Goal: Communication & Community: Answer question/provide support

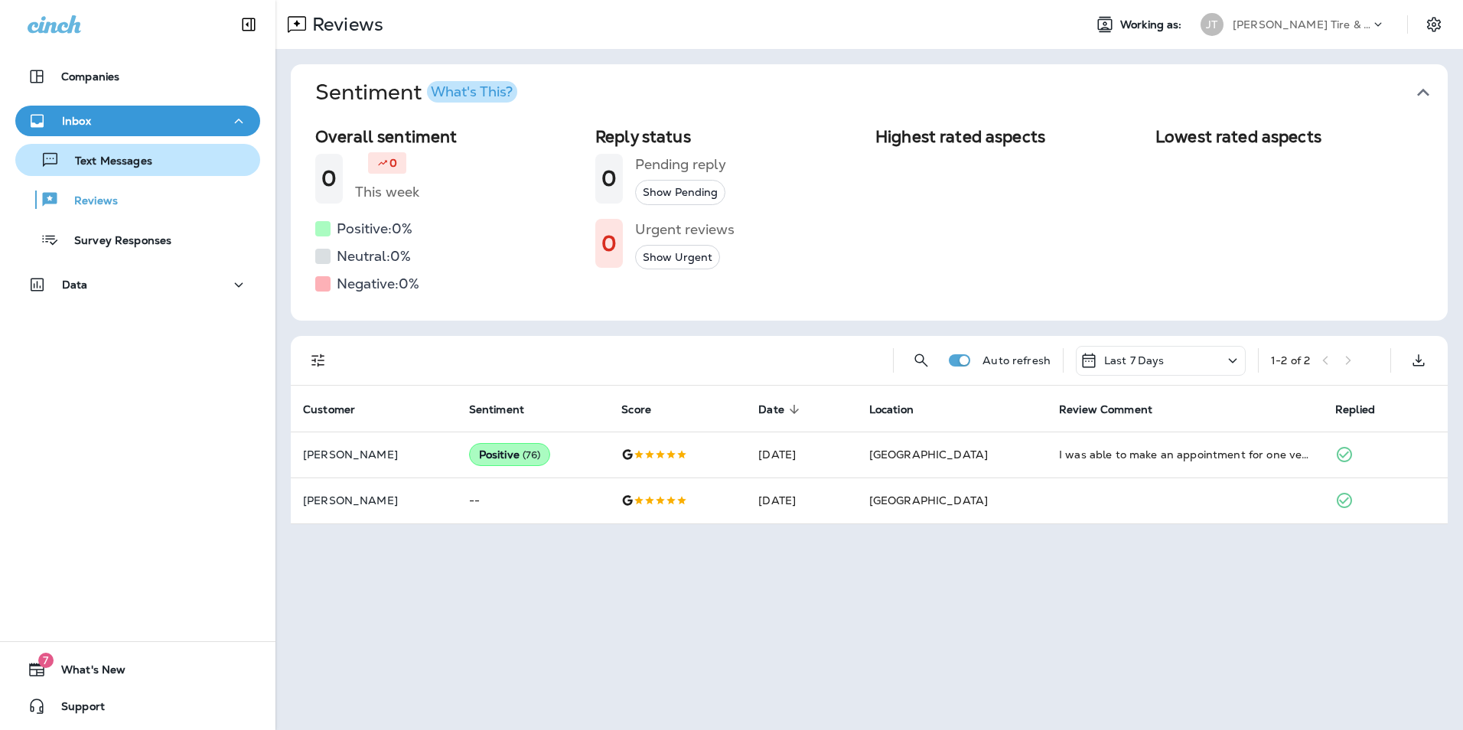
click at [152, 167] on div "Text Messages" at bounding box center [137, 159] width 233 height 23
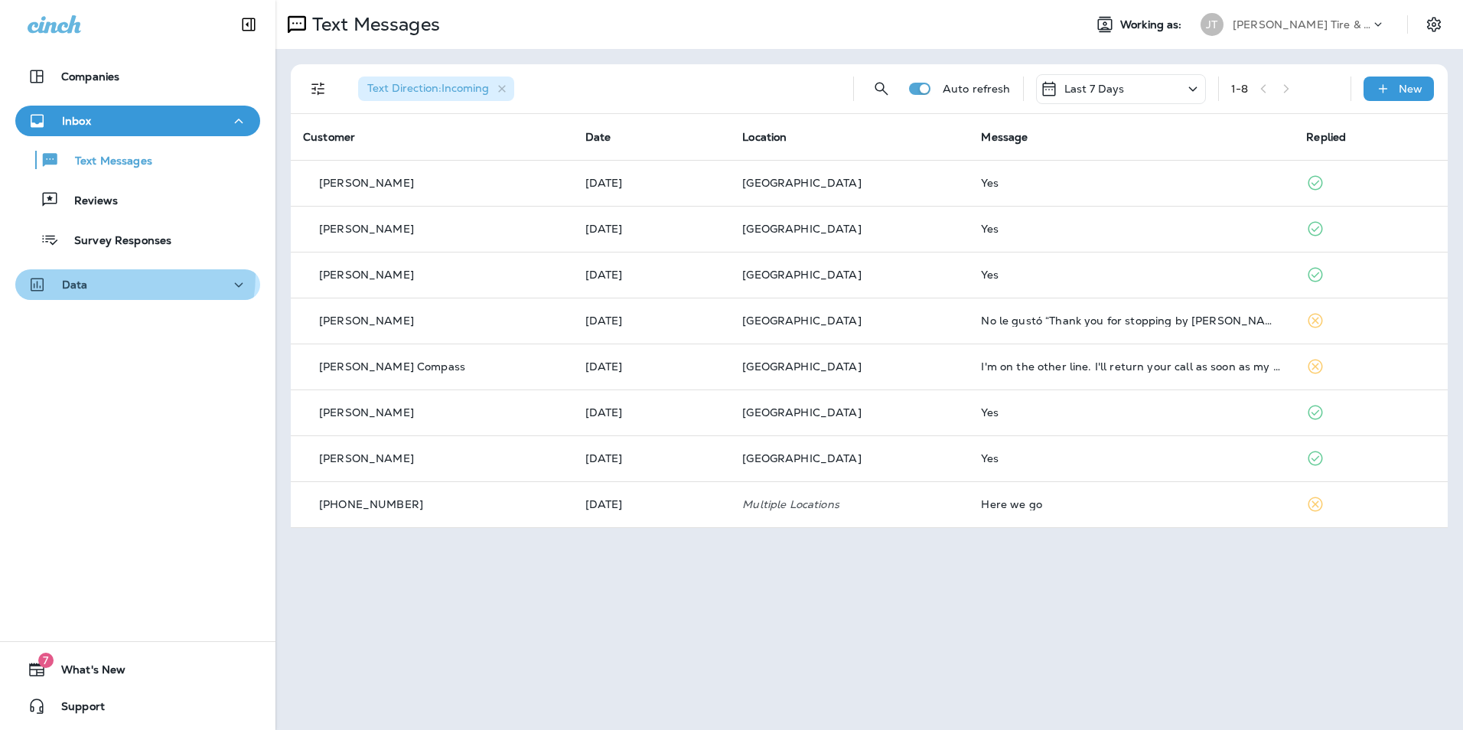
click at [109, 276] on div "Data" at bounding box center [138, 285] width 220 height 19
click at [110, 142] on div "Text Messages Reviews Survey Responses" at bounding box center [137, 195] width 245 height 119
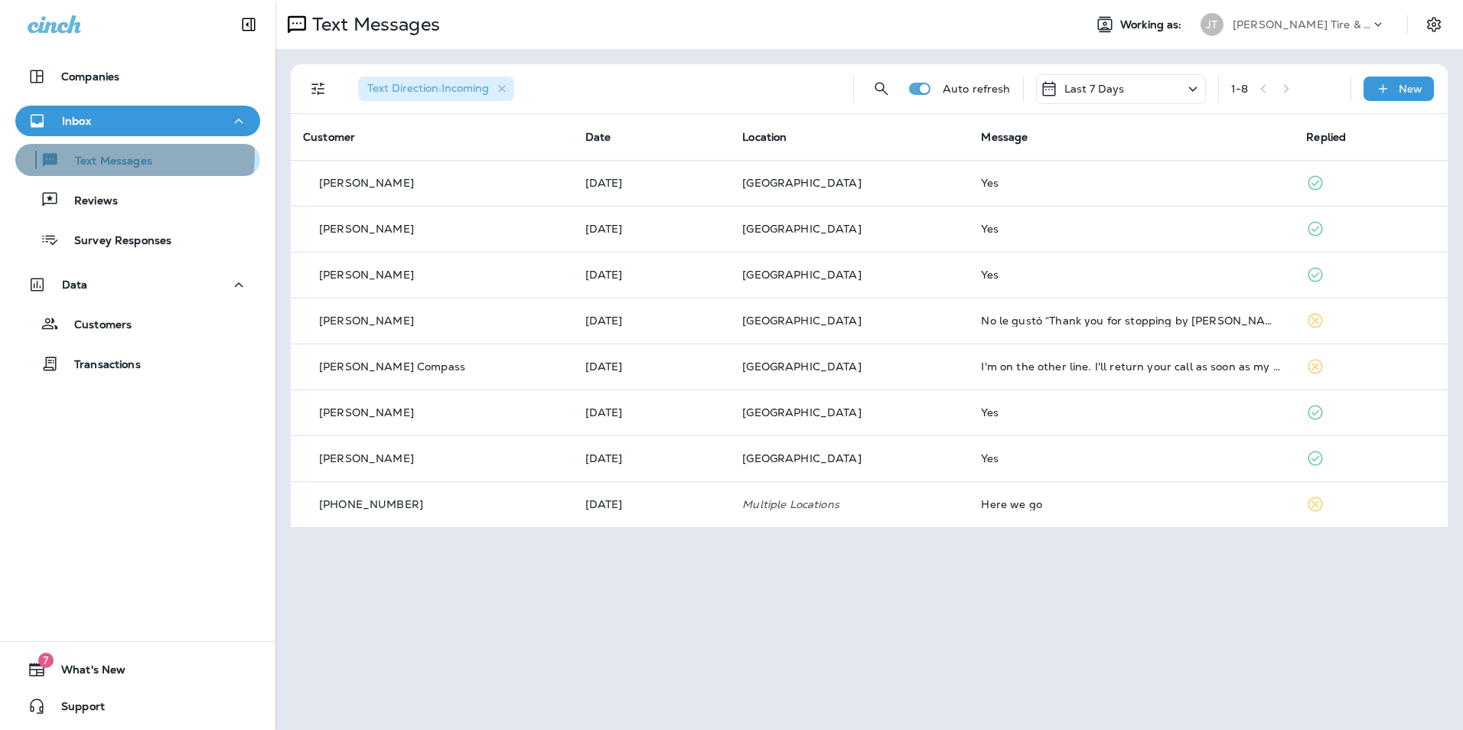
click at [118, 155] on p "Text Messages" at bounding box center [106, 162] width 93 height 15
click at [1156, 90] on div "Last 7 Days" at bounding box center [1121, 89] width 170 height 30
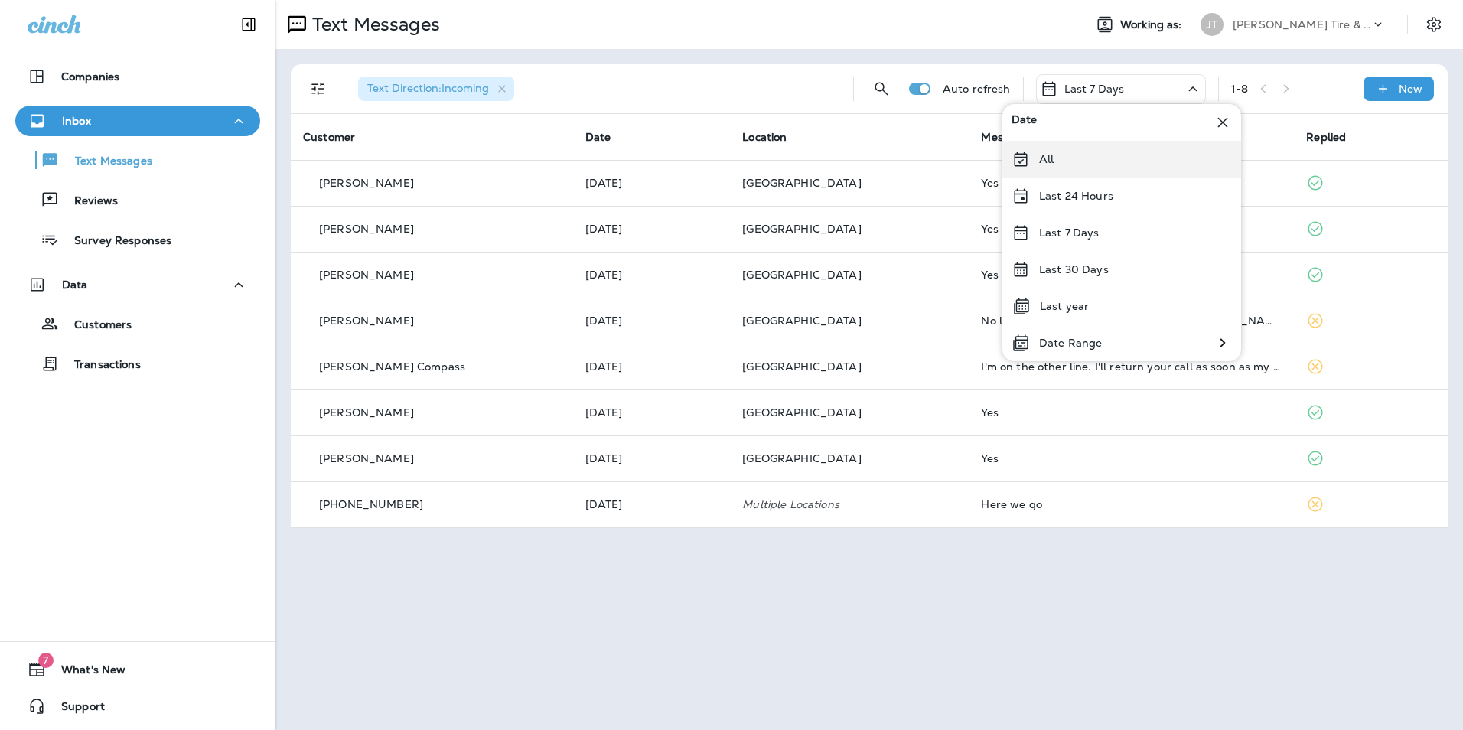
click at [1074, 159] on div "All" at bounding box center [1122, 159] width 239 height 37
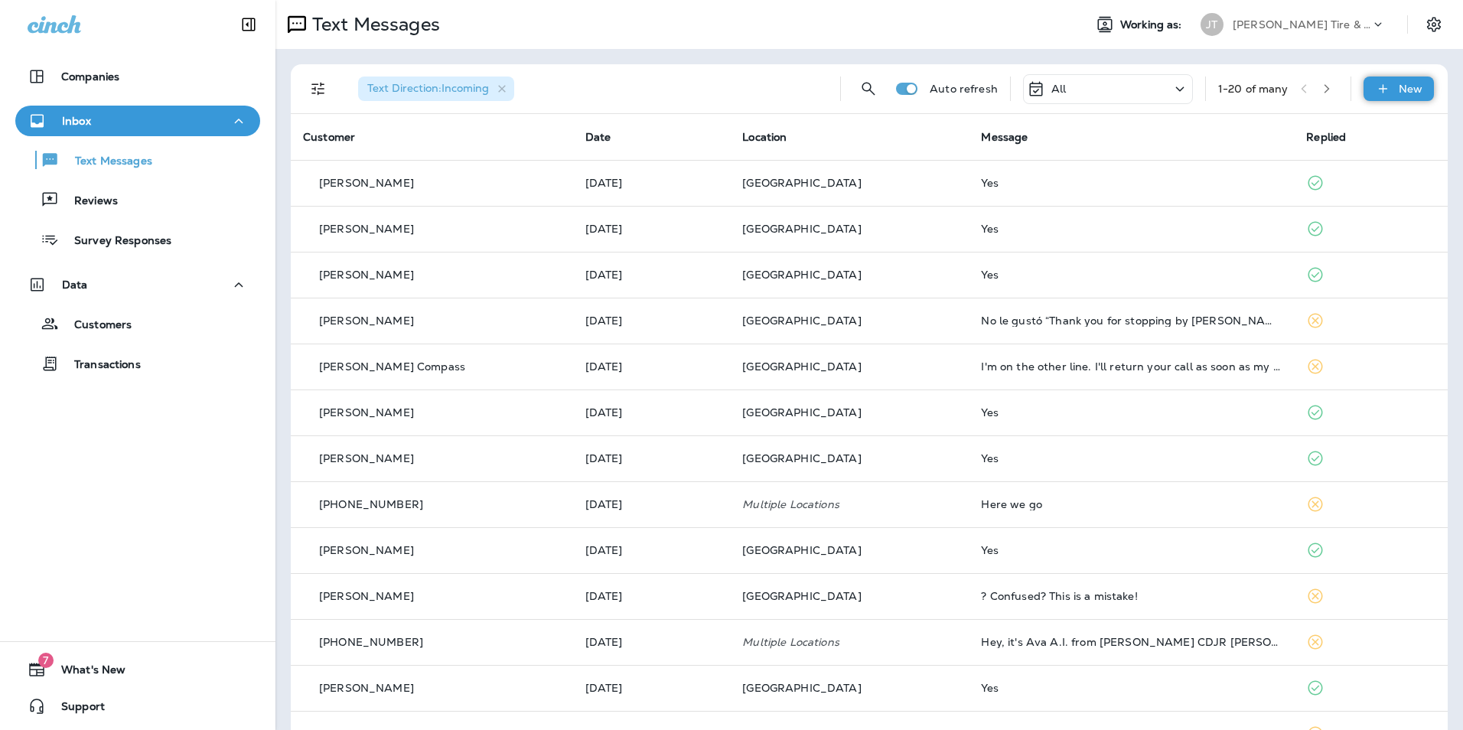
click at [1399, 94] on p "New" at bounding box center [1411, 89] width 24 height 12
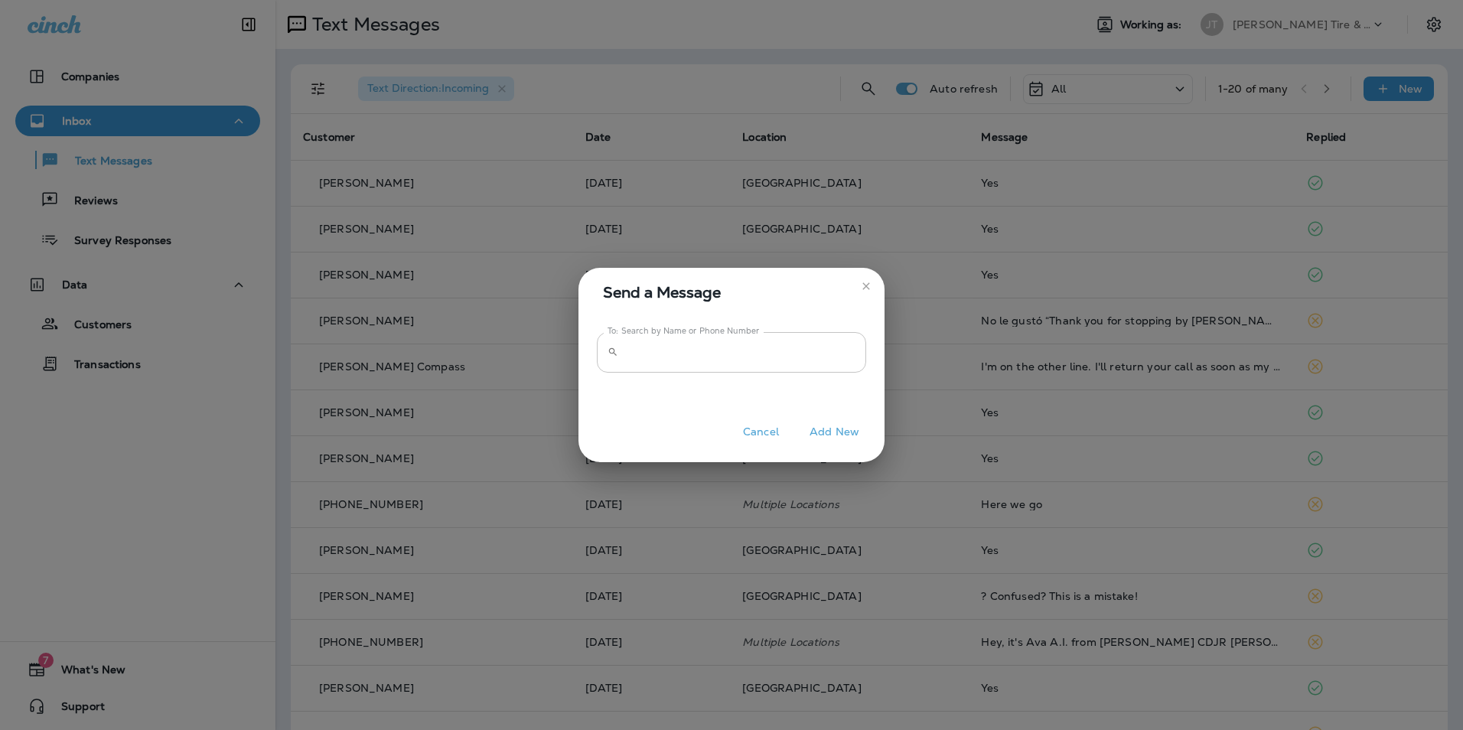
click at [657, 362] on input "To: Search by Name or Phone Number" at bounding box center [745, 352] width 242 height 41
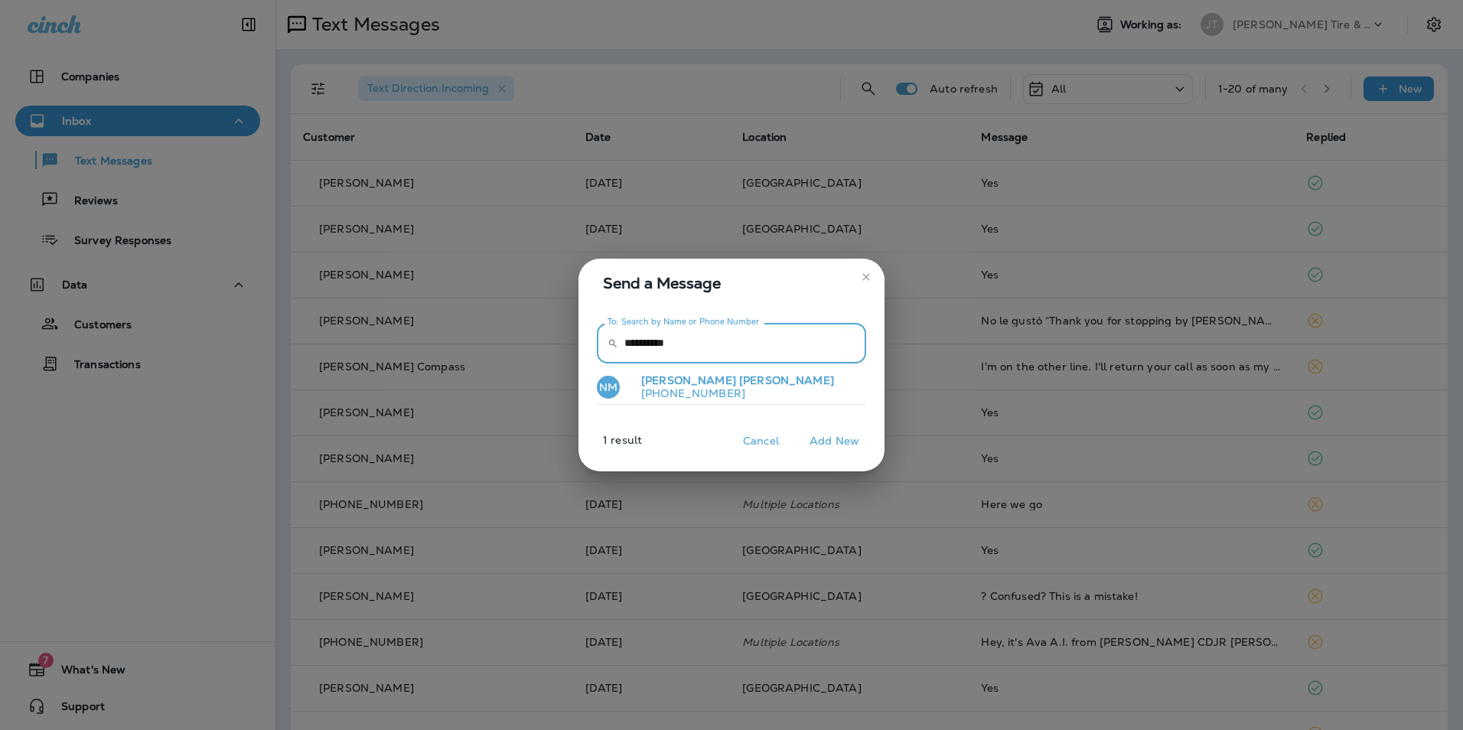
type input "**********"
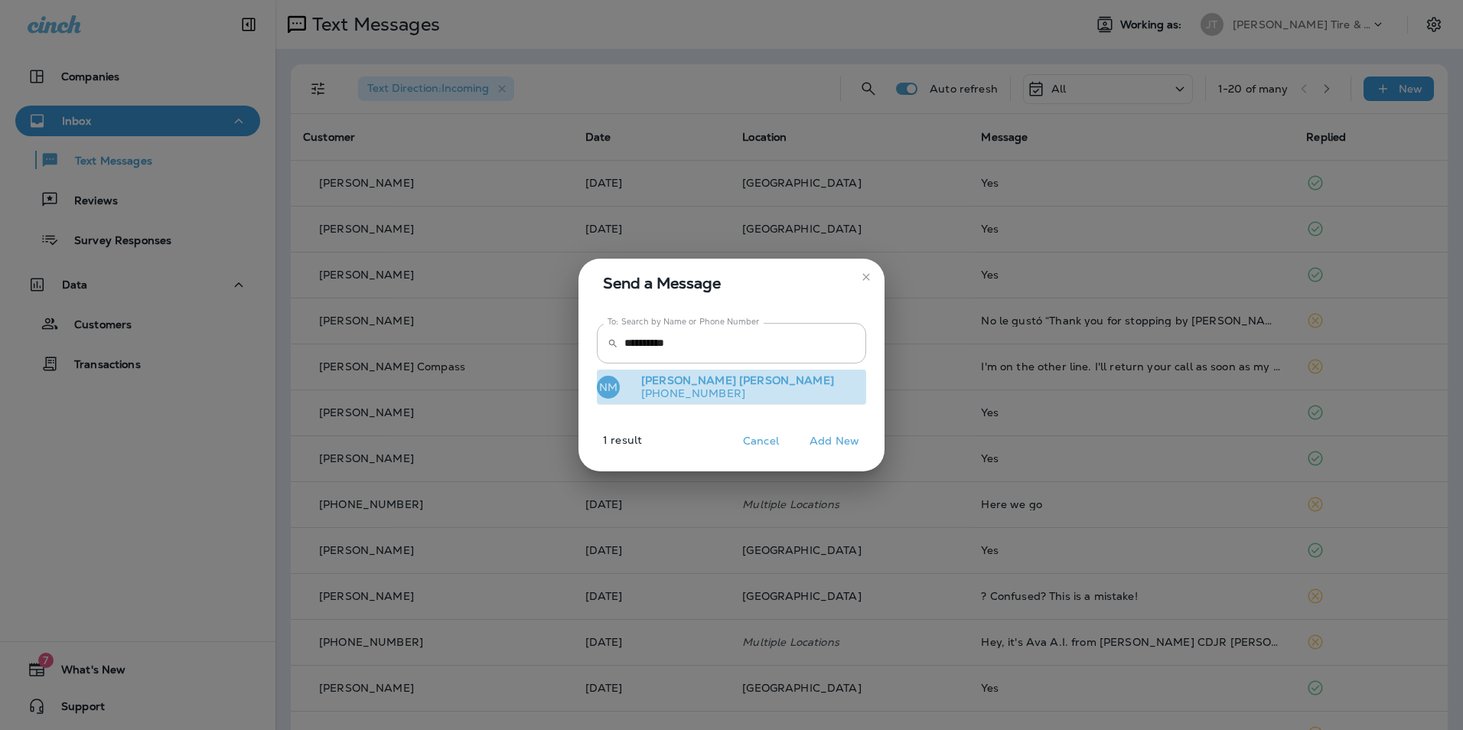
click at [732, 391] on button "NM [PERSON_NAME] [PHONE_NUMBER]" at bounding box center [731, 387] width 269 height 35
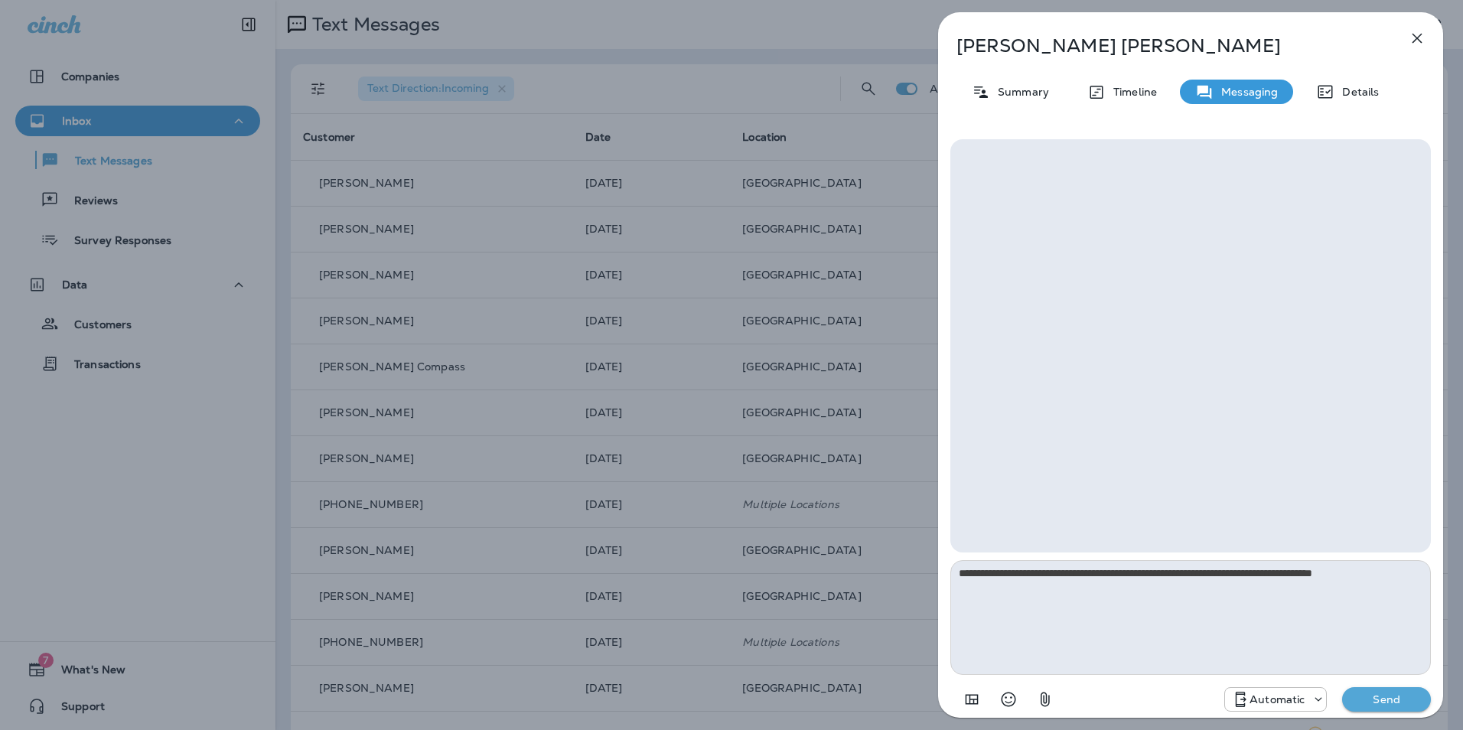
click at [1406, 572] on textarea "**********" at bounding box center [1191, 617] width 481 height 115
type textarea "**********"
click at [1377, 686] on div "Automatic Send" at bounding box center [1191, 695] width 481 height 40
click at [1390, 698] on p "Send" at bounding box center [1387, 700] width 64 height 14
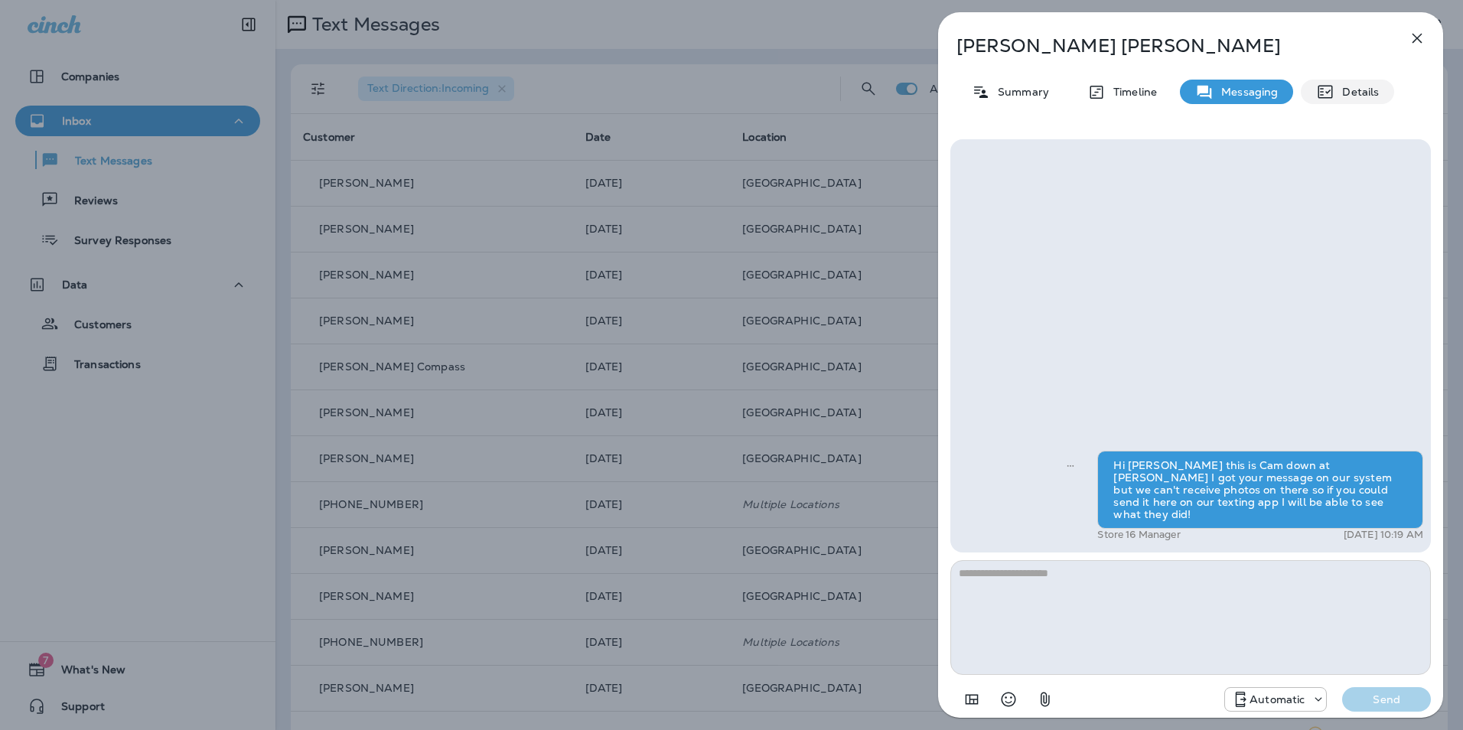
click at [1335, 90] on p "Details" at bounding box center [1357, 92] width 44 height 12
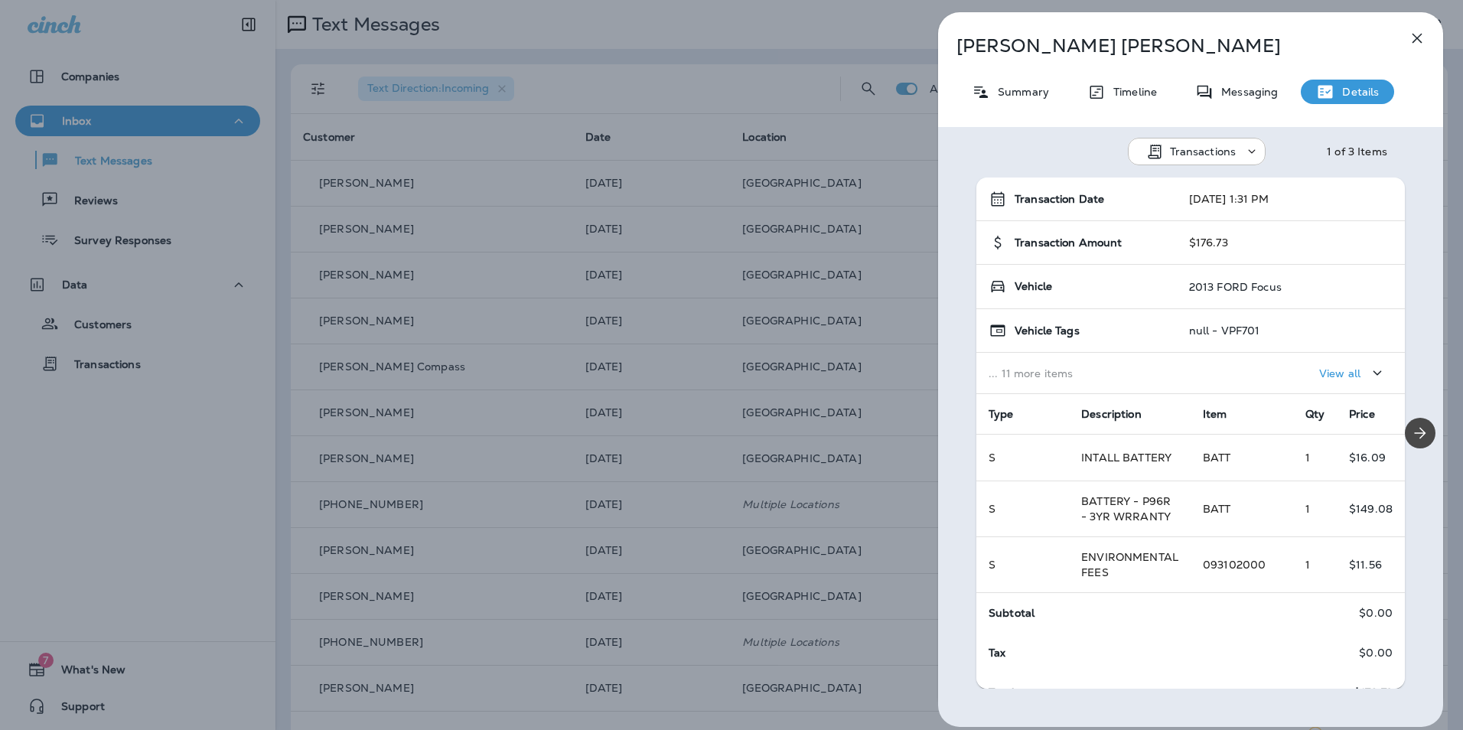
scroll to position [68, 0]
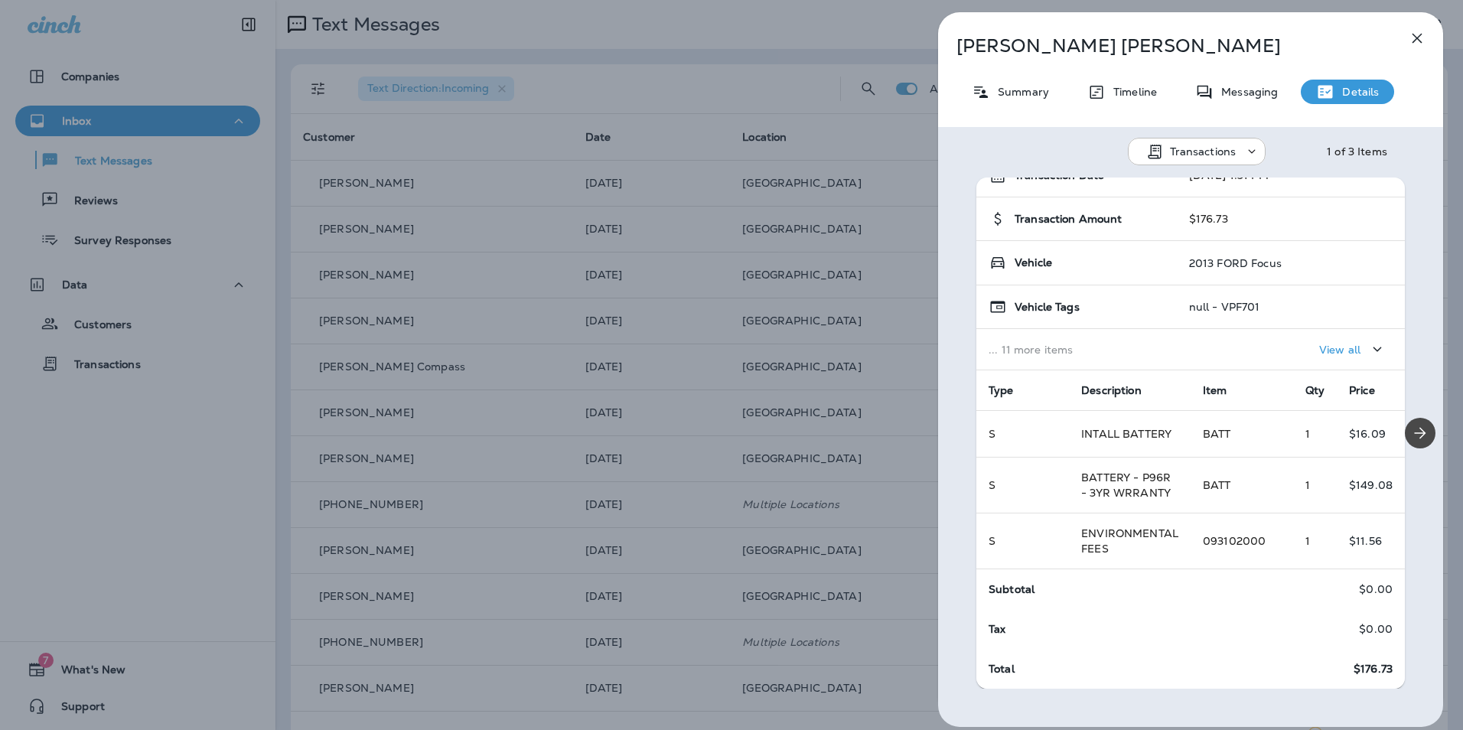
click at [1356, 91] on p "Details" at bounding box center [1357, 92] width 44 height 12
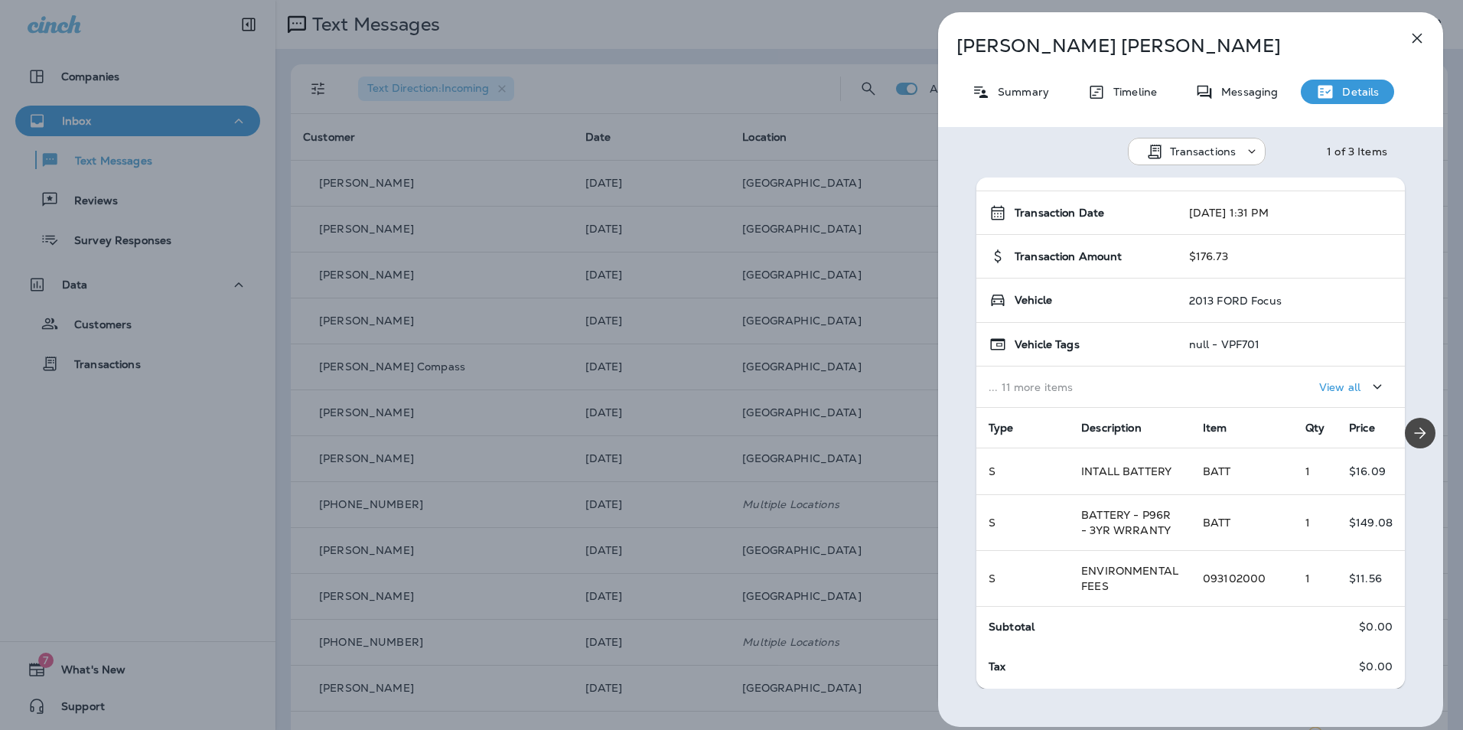
scroll to position [0, 0]
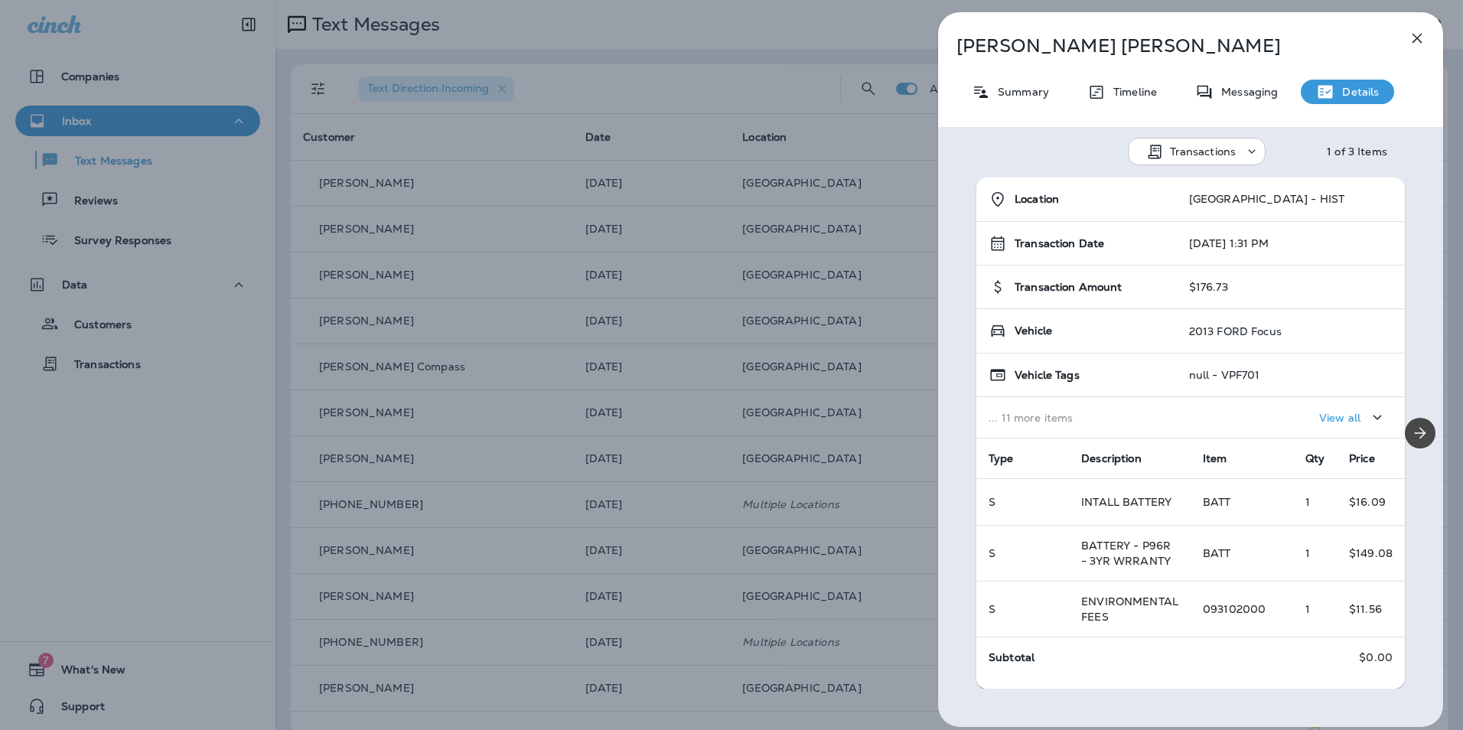
click at [1239, 156] on div "Transactions" at bounding box center [1207, 151] width 74 height 12
click at [1222, 145] on p "Transactions" at bounding box center [1203, 151] width 67 height 12
click at [1201, 219] on button "Schedules" at bounding box center [1207, 226] width 165 height 37
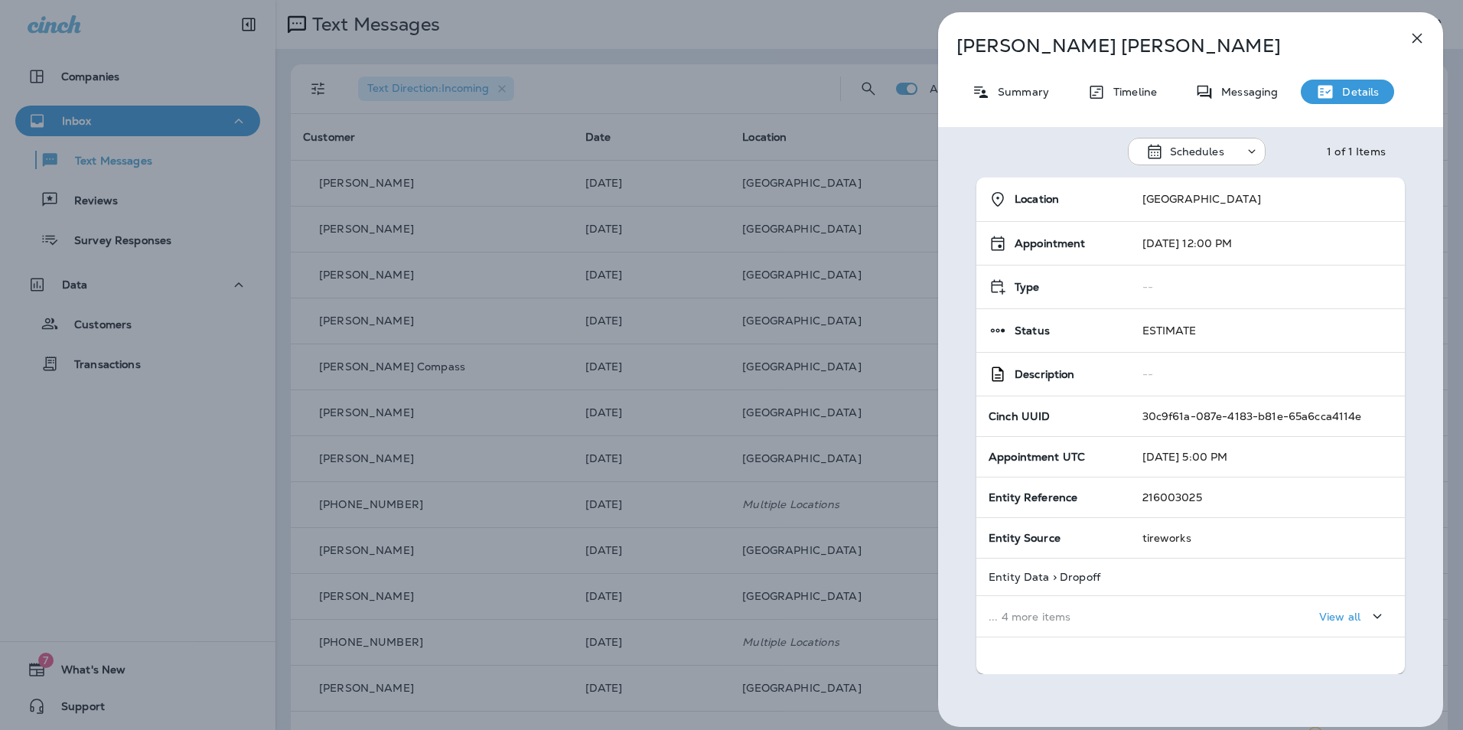
click at [1218, 153] on p "Schedules" at bounding box center [1197, 151] width 54 height 12
click at [1293, 144] on div "Schedules 1 of 1 Items" at bounding box center [1190, 147] width 505 height 40
click at [1346, 626] on div "View all" at bounding box center [1352, 616] width 67 height 19
click at [1328, 616] on p "View less" at bounding box center [1336, 617] width 49 height 12
click at [1041, 93] on p "Summary" at bounding box center [1019, 92] width 59 height 12
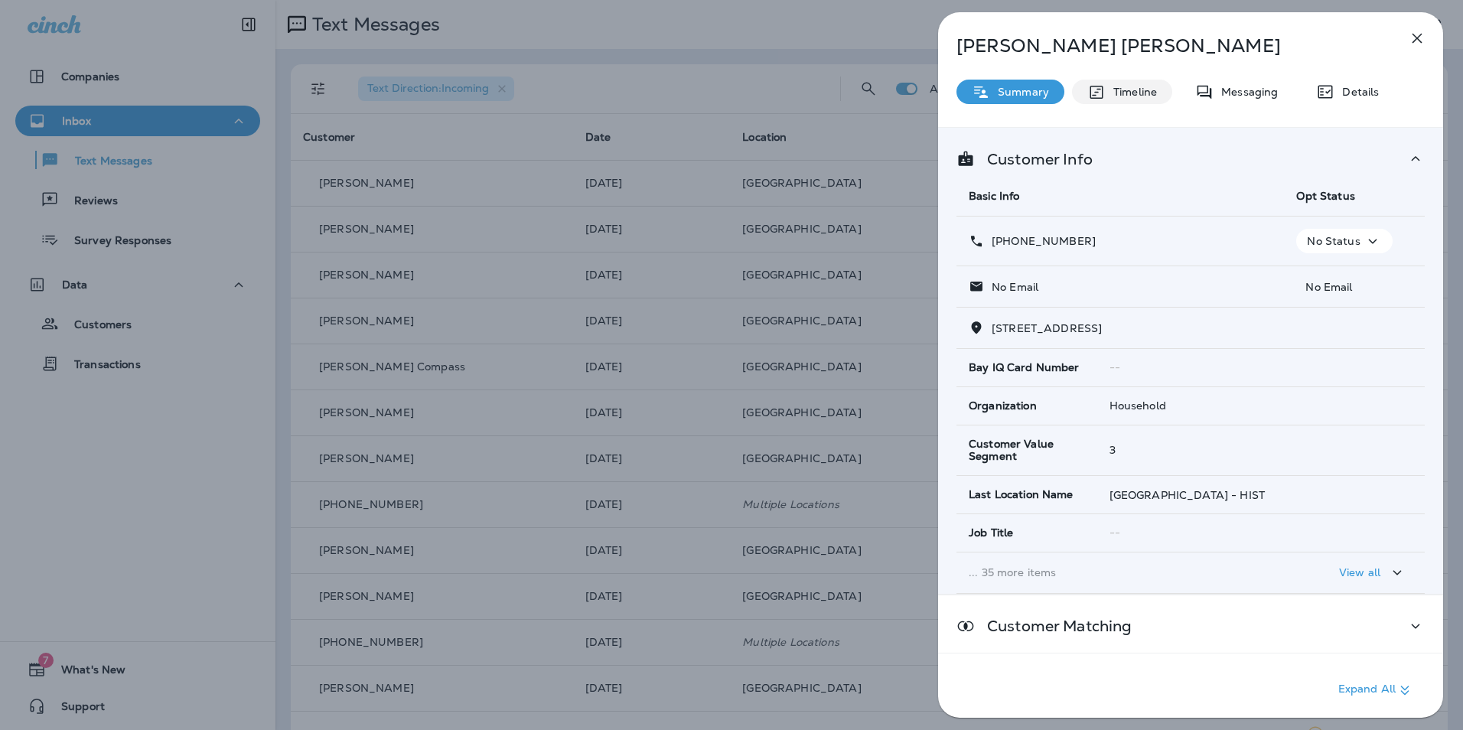
click at [1140, 95] on p "Timeline" at bounding box center [1131, 92] width 51 height 12
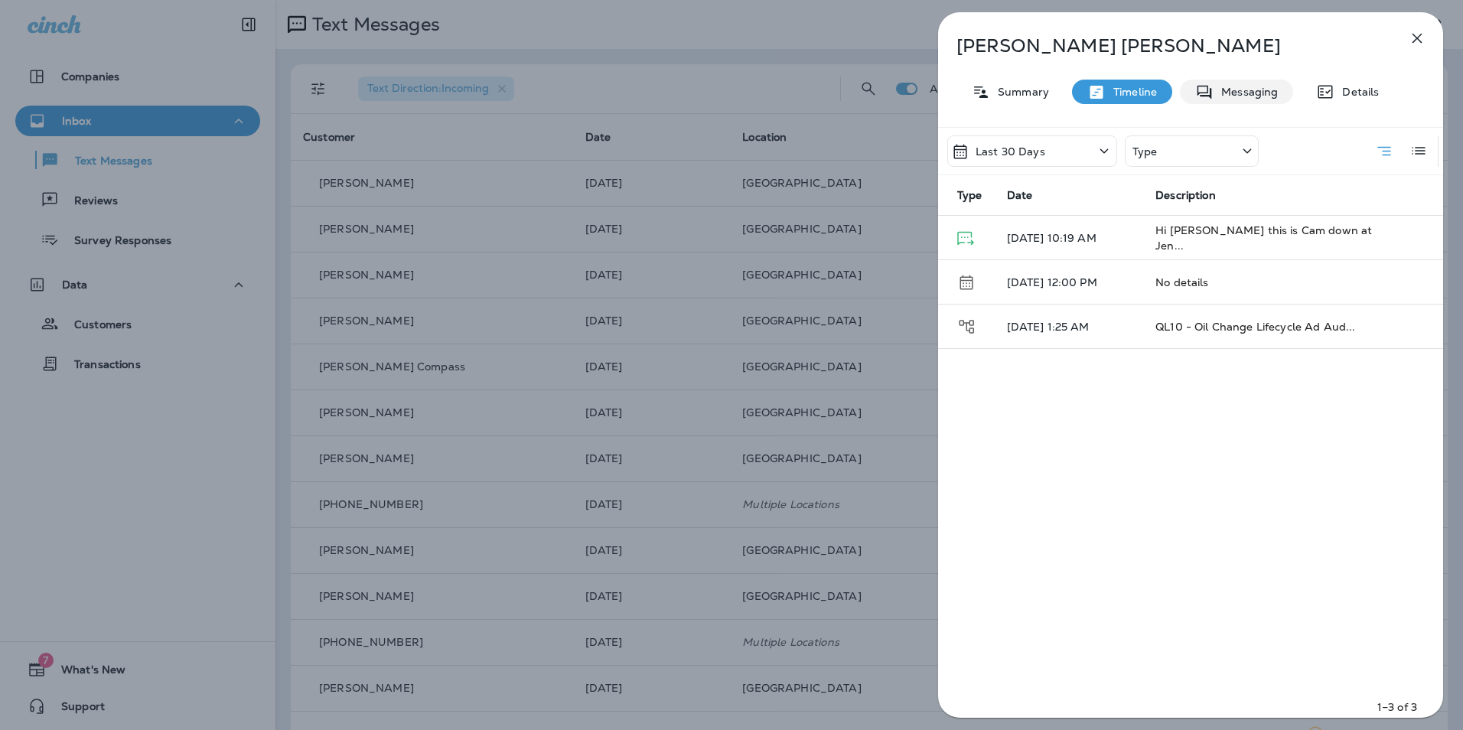
click at [1233, 93] on p "Messaging" at bounding box center [1246, 92] width 64 height 12
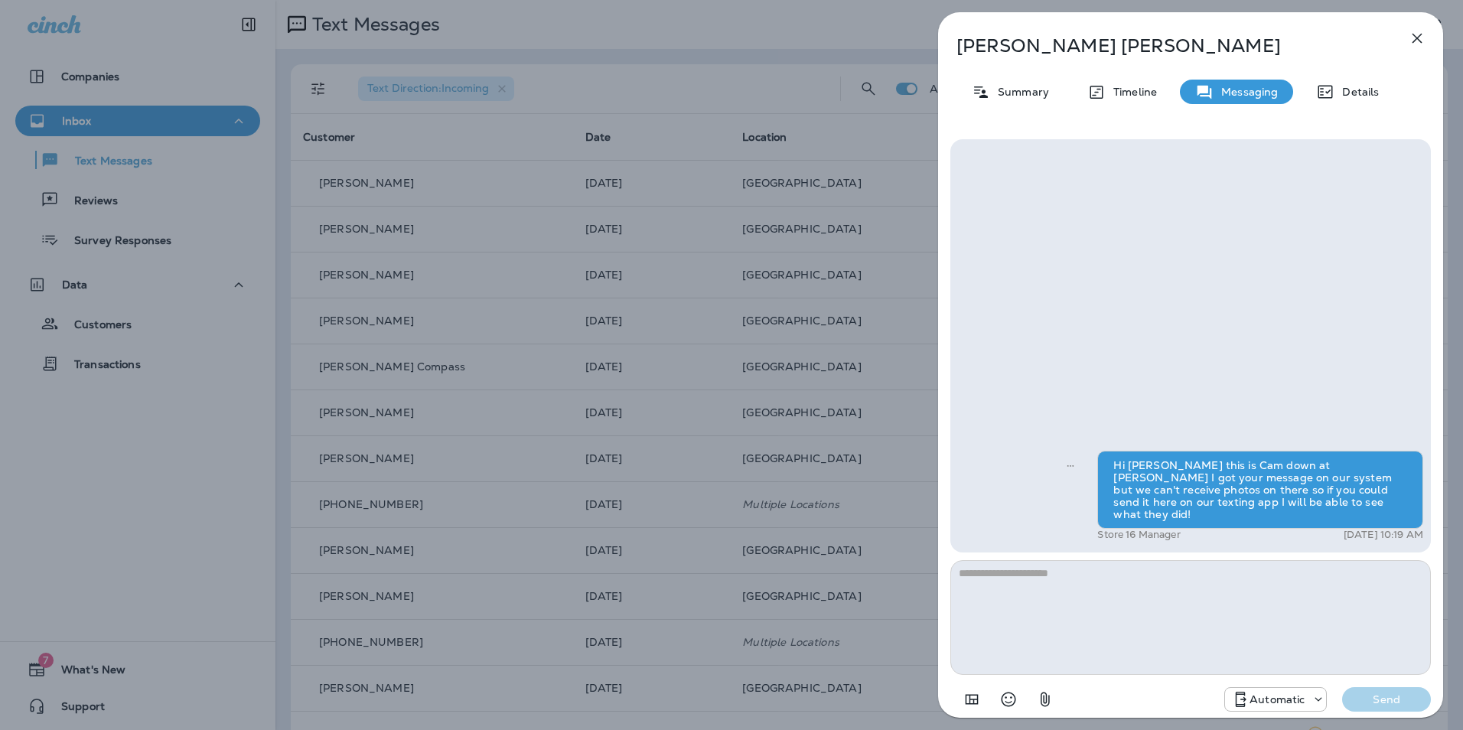
click at [1155, 86] on p "Timeline" at bounding box center [1131, 92] width 51 height 12
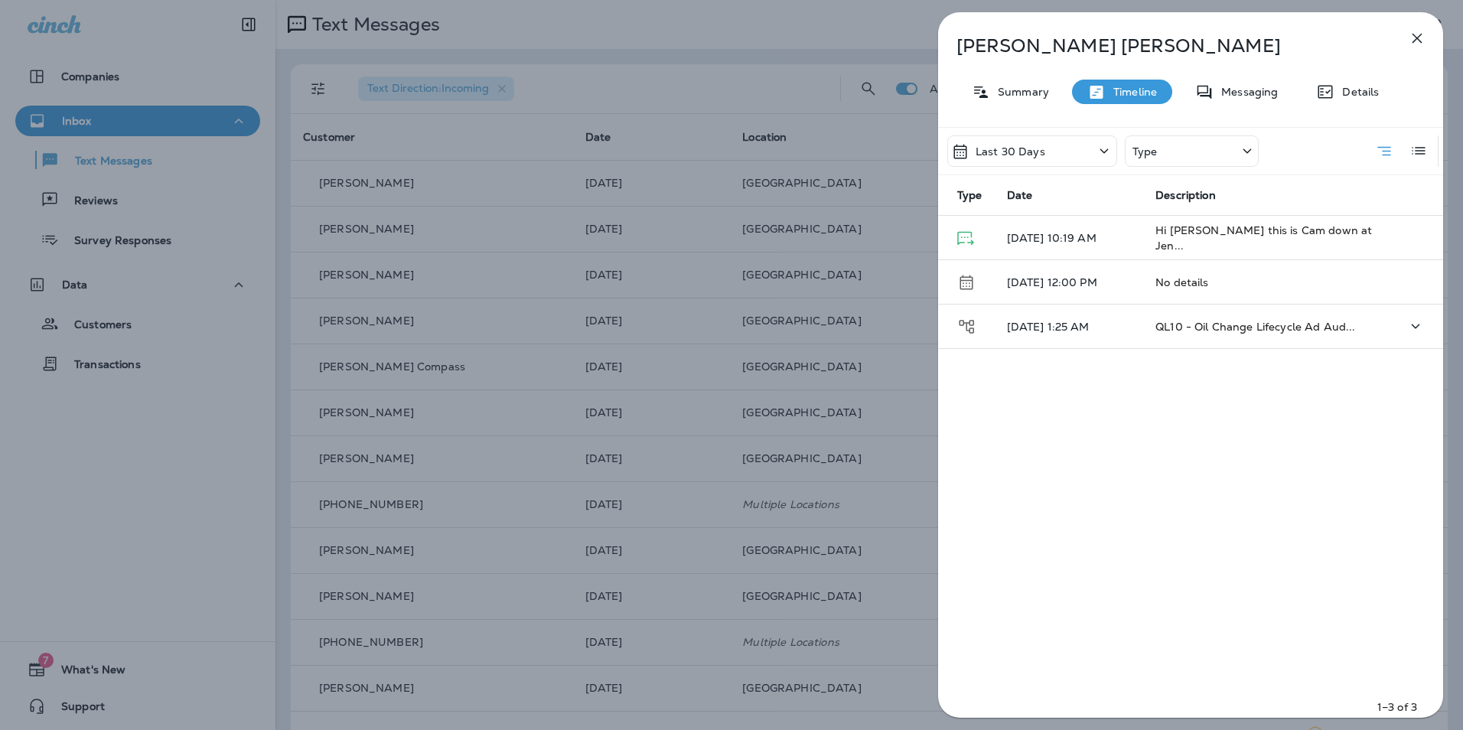
click at [1178, 335] on td "QL10 - Oil Change Lifecycle Ad Aud..." at bounding box center [1265, 327] width 245 height 44
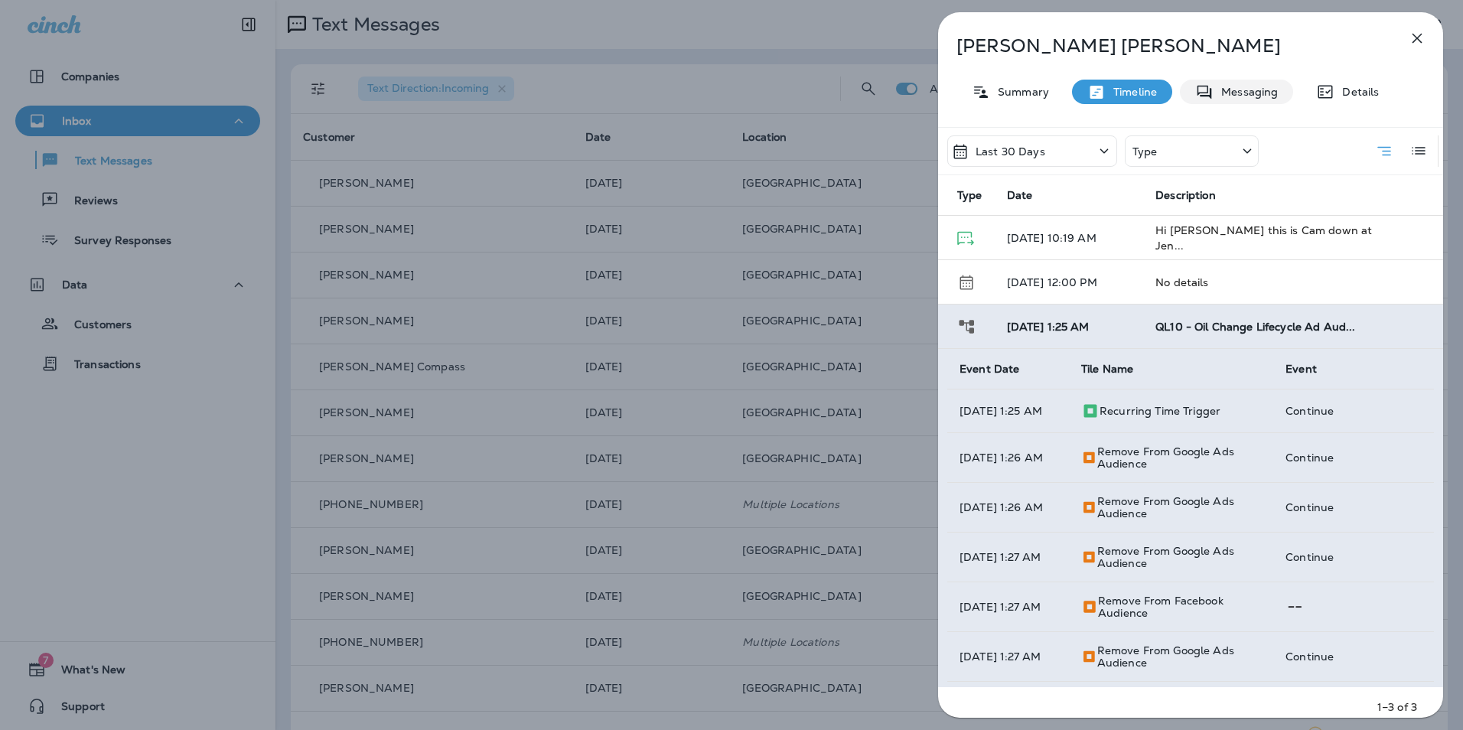
click at [1238, 80] on div "Messaging" at bounding box center [1236, 92] width 113 height 24
